Goal: Find specific page/section: Find specific page/section

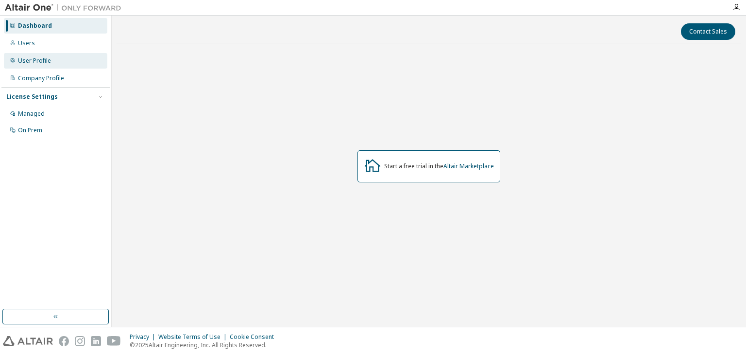
click at [35, 61] on div "User Profile" at bounding box center [34, 61] width 33 height 8
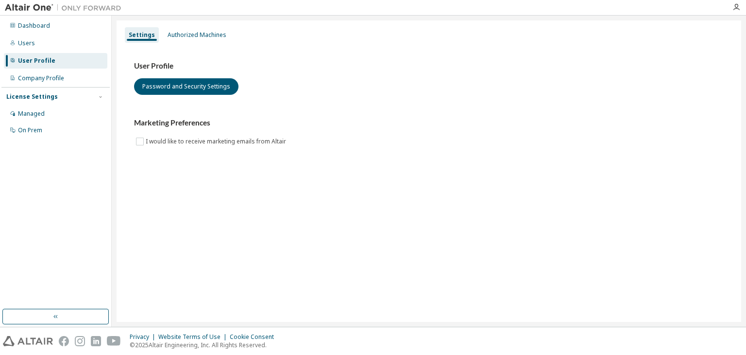
click at [156, 68] on h3 "User Profile" at bounding box center [429, 66] width 590 height 10
click at [35, 28] on div "Dashboard" at bounding box center [34, 26] width 32 height 8
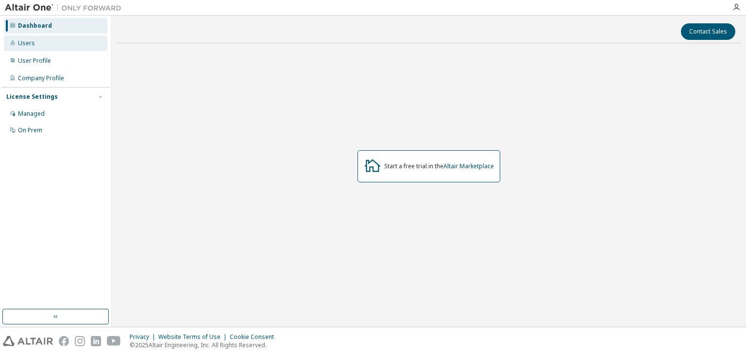
click at [33, 41] on div "Users" at bounding box center [26, 43] width 17 height 8
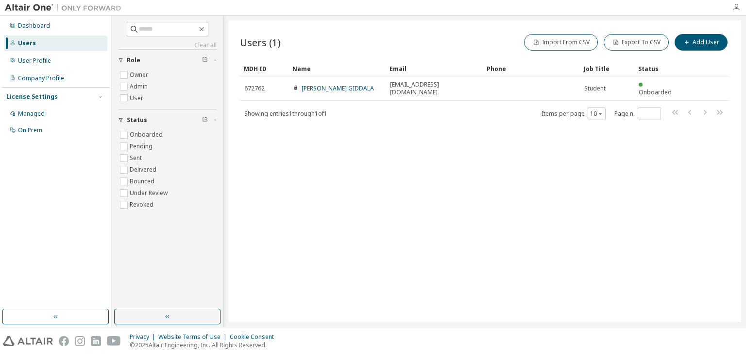
click at [736, 11] on icon "button" at bounding box center [736, 7] width 8 height 8
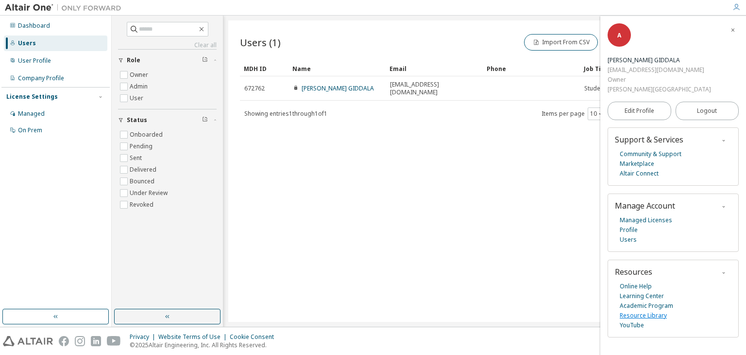
click at [635, 313] on link "Resource Library" at bounding box center [643, 315] width 47 height 10
